Goal: Transaction & Acquisition: Book appointment/travel/reservation

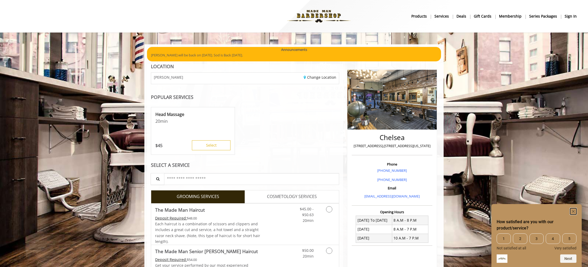
click at [575, 209] on rect "Hide survey" at bounding box center [573, 211] width 6 height 6
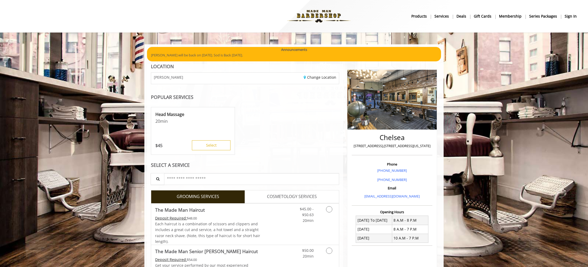
click at [569, 17] on b "sign in" at bounding box center [571, 16] width 12 height 6
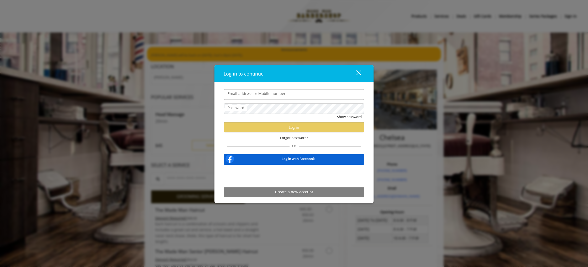
type input "**********"
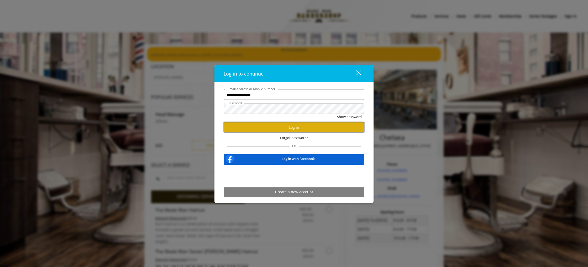
click at [278, 124] on button "Log in" at bounding box center [294, 127] width 141 height 10
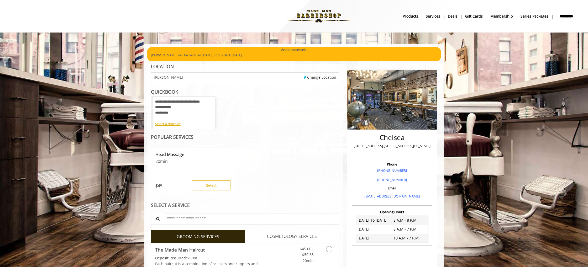
click at [187, 110] on div "**********" at bounding box center [183, 110] width 57 height 22
click at [177, 123] on div "Select a timeslot" at bounding box center [183, 124] width 57 height 6
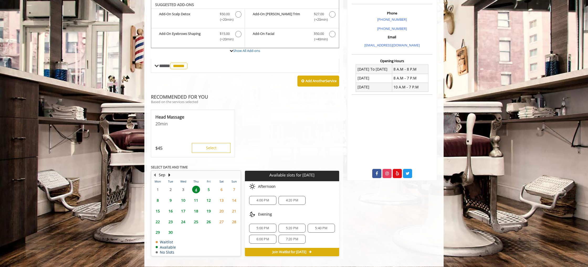
scroll to position [150, 0]
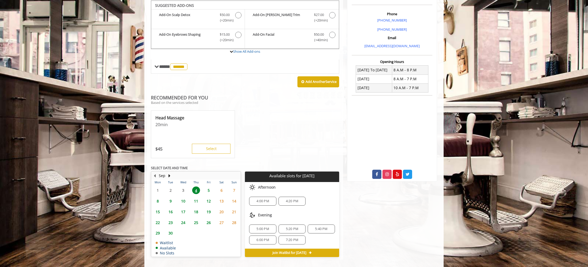
click at [210, 190] on span "5" at bounding box center [209, 191] width 8 height 8
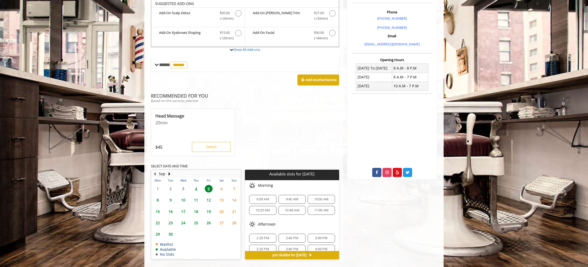
scroll to position [160, 0]
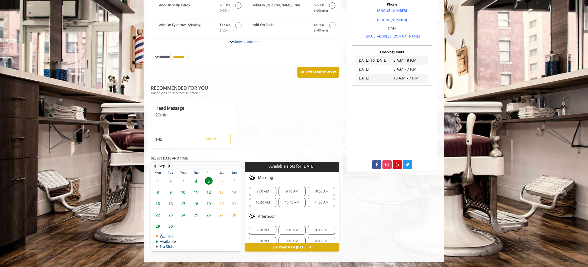
click at [195, 182] on span "4" at bounding box center [196, 181] width 8 height 8
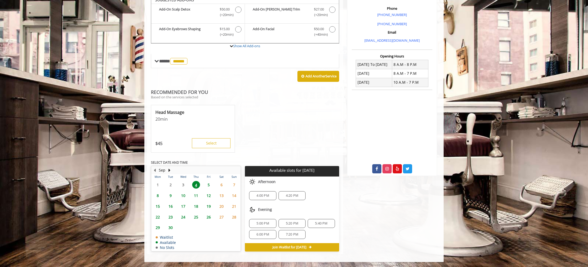
click at [268, 196] on span "4:00 PM" at bounding box center [263, 196] width 12 height 4
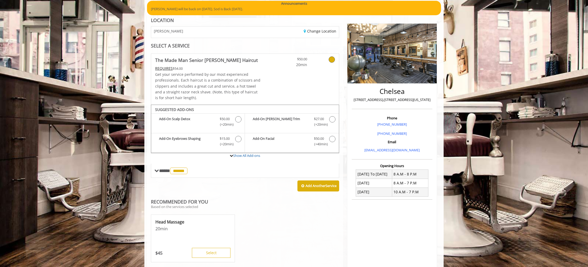
scroll to position [45, 0]
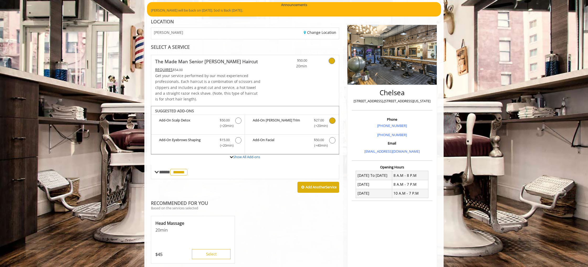
click at [333, 121] on icon "The Made Man Senior Barber Haircut Add-onS" at bounding box center [332, 121] width 6 height 6
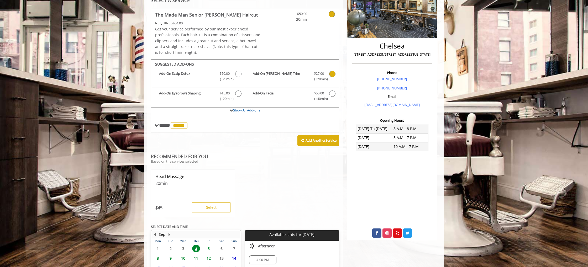
scroll to position [149, 0]
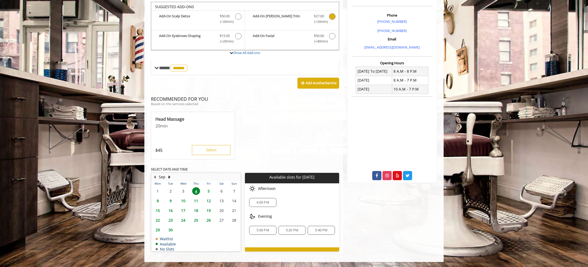
click at [183, 201] on span "10" at bounding box center [183, 201] width 8 height 8
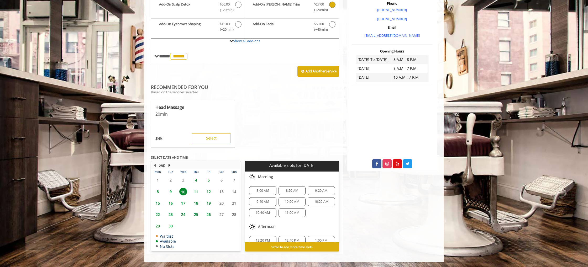
scroll to position [159, 0]
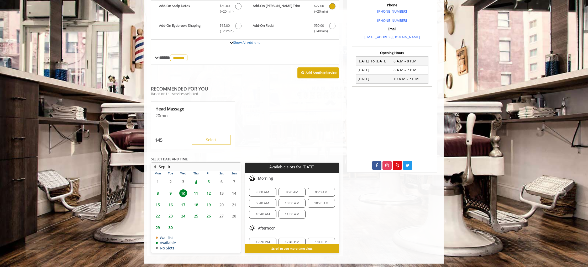
click at [209, 193] on span "12" at bounding box center [209, 194] width 8 height 8
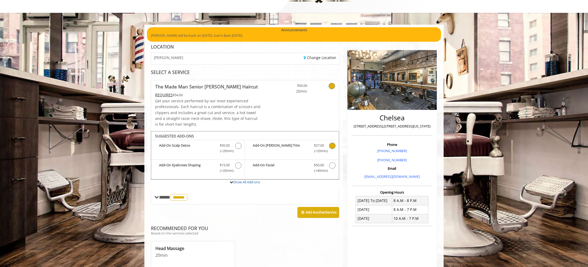
scroll to position [0, 0]
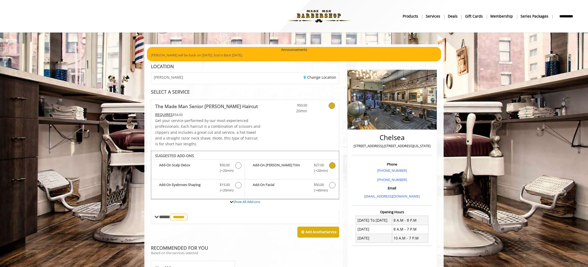
click at [570, 15] on b "**********" at bounding box center [566, 16] width 21 height 6
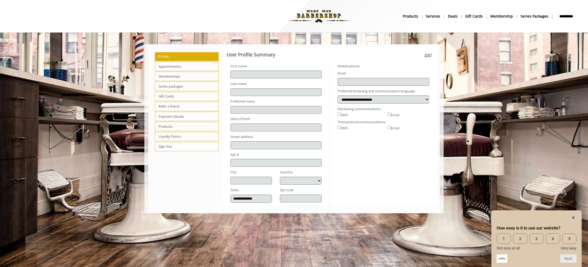
type input "******"
type input "***"
type input "**********"
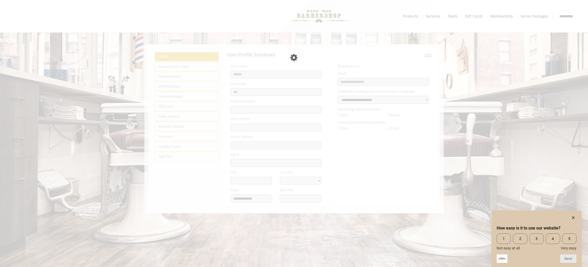
select select "***"
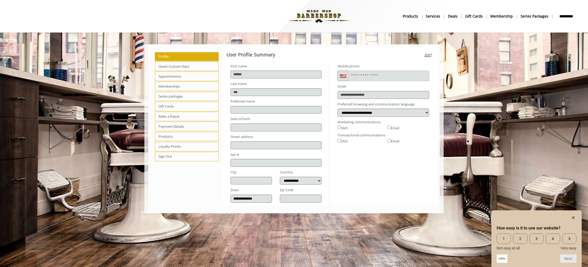
click at [179, 76] on span "Appointments" at bounding box center [187, 76] width 64 height 9
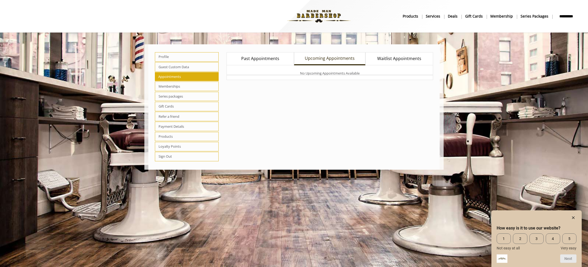
click at [252, 57] on span "Past Appointments" at bounding box center [260, 58] width 38 height 7
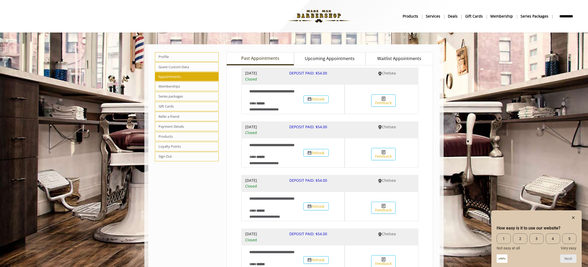
click at [566, 17] on b "**********" at bounding box center [566, 16] width 21 height 6
click at [327, 16] on img at bounding box center [319, 16] width 72 height 29
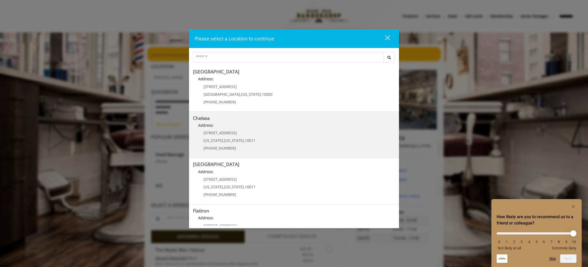
click at [224, 141] on span "New York" at bounding box center [234, 140] width 20 height 5
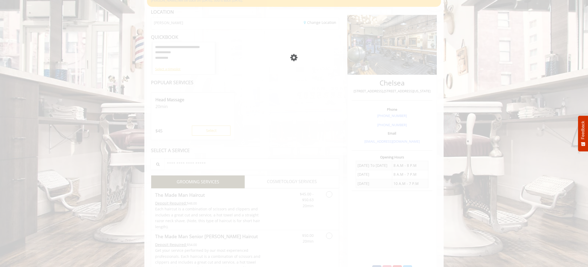
scroll to position [55, 0]
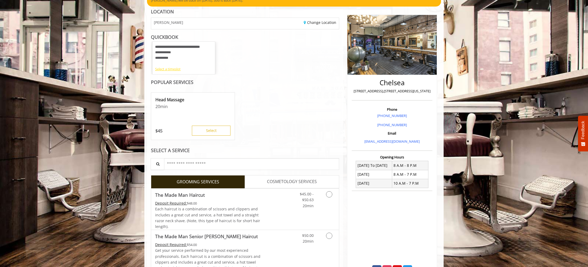
click at [171, 69] on div "Select a timeslot" at bounding box center [183, 69] width 57 height 6
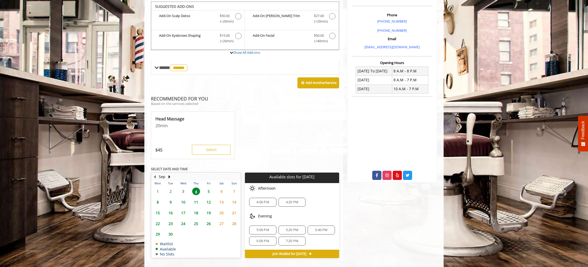
scroll to position [151, 0]
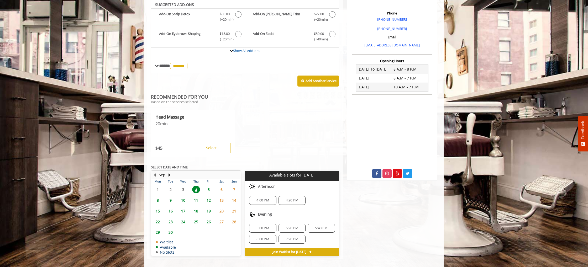
click at [209, 188] on span "5" at bounding box center [209, 190] width 8 height 8
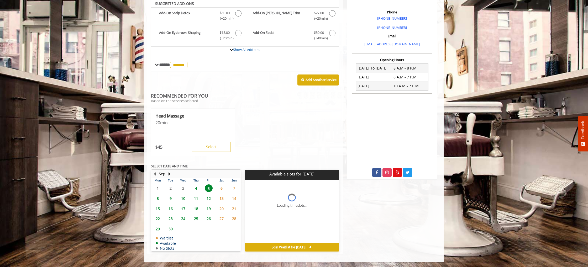
scroll to position [160, 0]
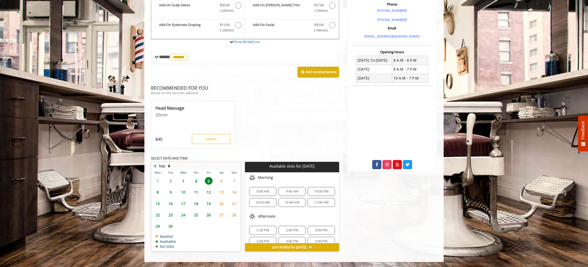
click at [196, 182] on span "4" at bounding box center [196, 181] width 8 height 8
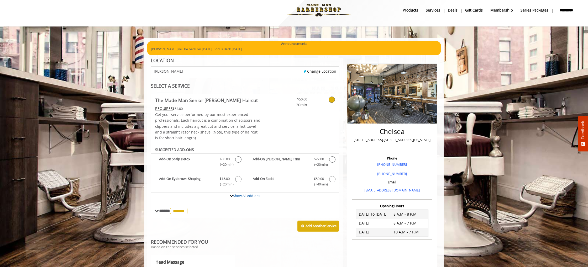
scroll to position [7, 0]
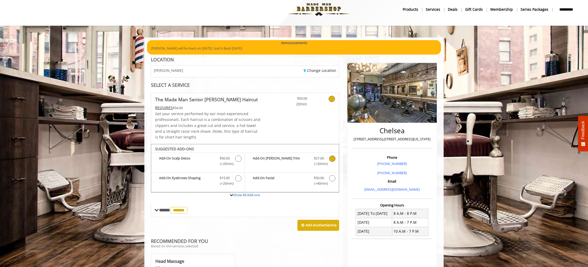
click at [331, 158] on icon "The Made Man Senior Barber Haircut Add-onS" at bounding box center [332, 159] width 6 height 6
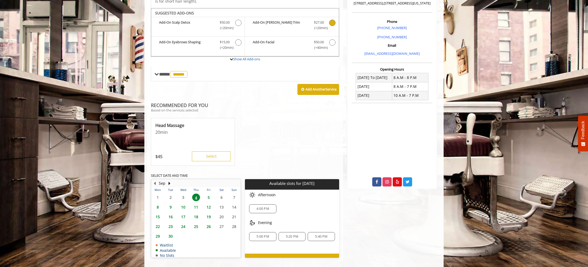
scroll to position [149, 0]
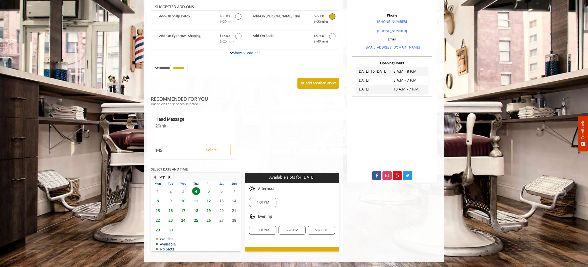
click at [259, 203] on span "4:00 PM" at bounding box center [263, 203] width 12 height 4
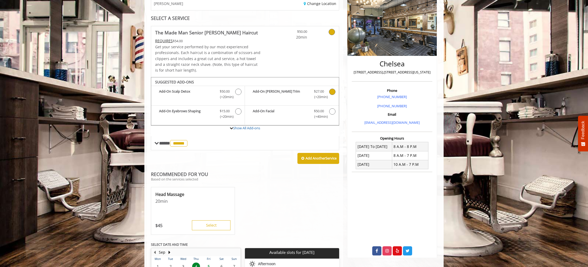
scroll to position [72, 0]
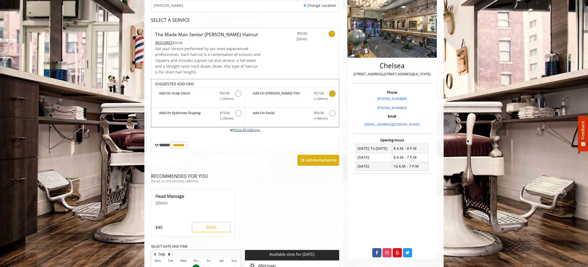
click at [230, 131] on icon at bounding box center [231, 129] width 3 height 3
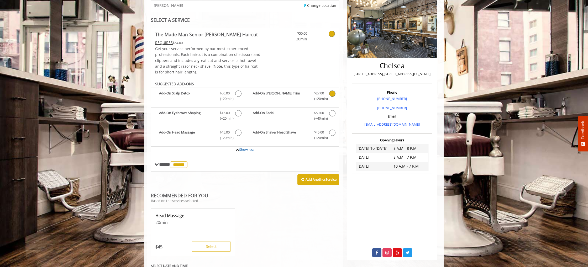
click at [332, 93] on icon "The Made Man Senior Barber Haircut Add-onS" at bounding box center [332, 94] width 6 height 6
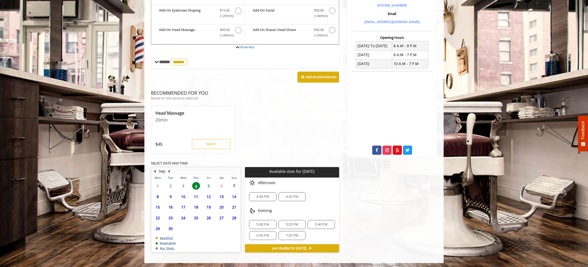
scroll to position [175, 0]
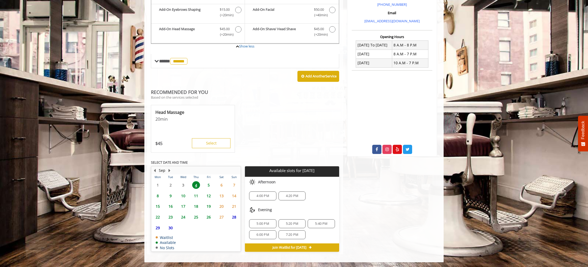
click at [260, 196] on span "4:00 PM" at bounding box center [263, 196] width 12 height 4
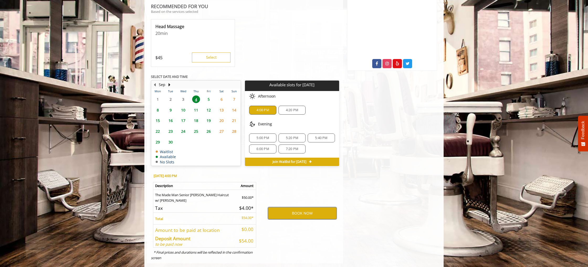
scroll to position [270, 0]
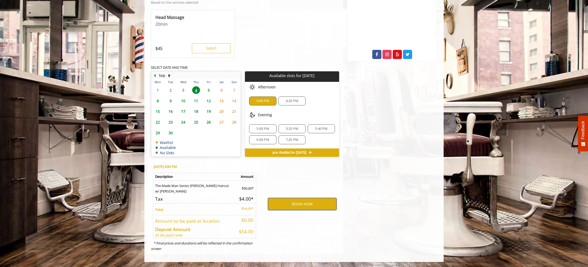
click at [300, 207] on button "BOOK NOW" at bounding box center [302, 204] width 69 height 12
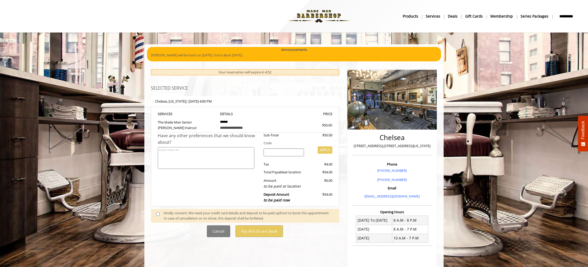
scroll to position [31, 0]
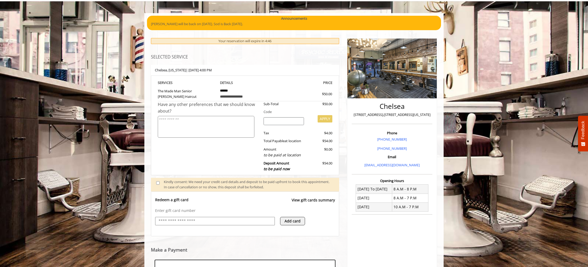
click at [202, 220] on input "text" at bounding box center [215, 221] width 114 height 6
type input "**********"
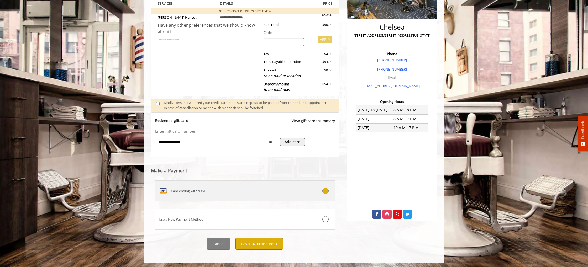
scroll to position [112, 0]
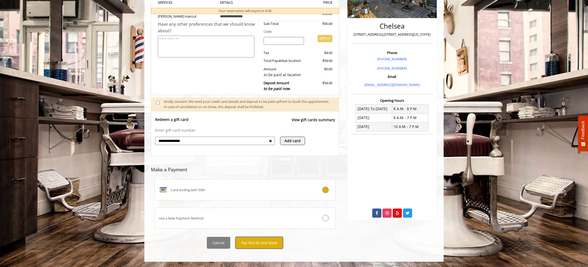
click at [256, 244] on button "Pay $54.00 and Book" at bounding box center [260, 243] width 48 height 12
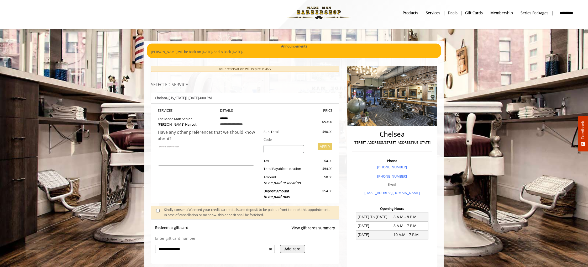
scroll to position [0, 0]
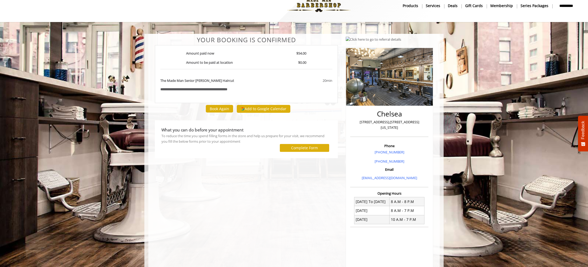
scroll to position [9, 0]
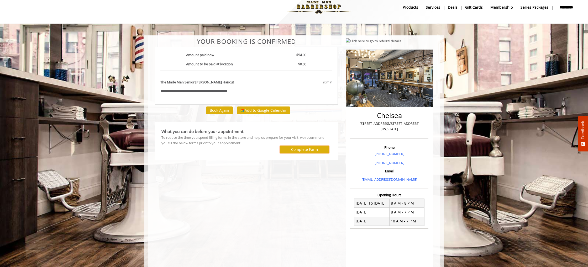
click at [288, 149] on button "Complete Form" at bounding box center [304, 150] width 49 height 8
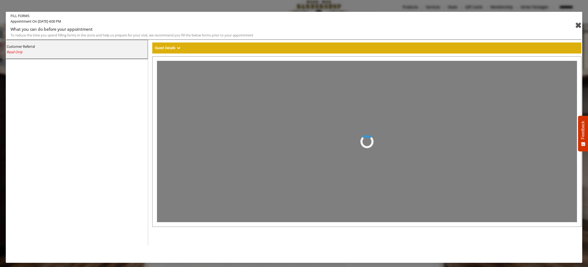
scroll to position [0, 0]
select select "***"
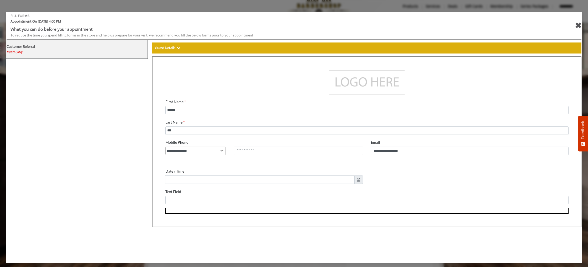
scroll to position [12, 0]
click at [577, 24] on div "✖" at bounding box center [578, 25] width 7 height 13
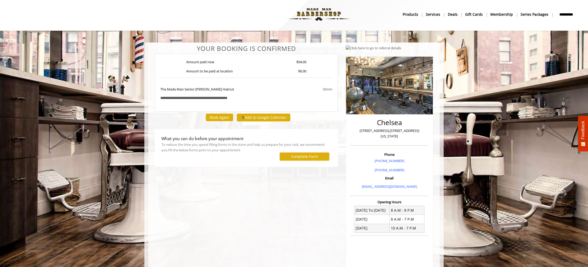
scroll to position [0, 0]
